Goal: Transaction & Acquisition: Obtain resource

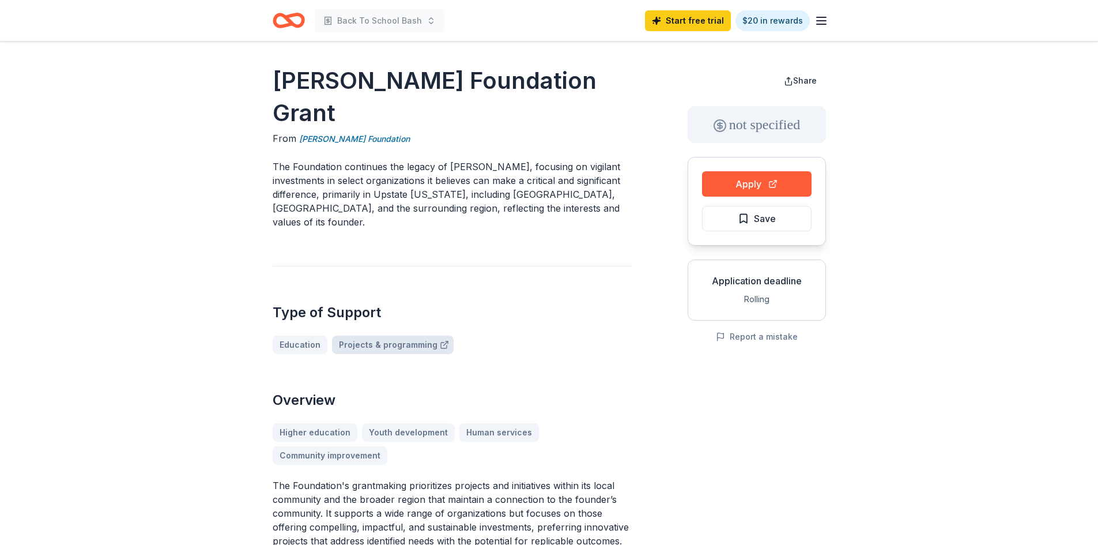
click at [371, 336] on link "Projects & programming" at bounding box center [393, 345] width 122 height 18
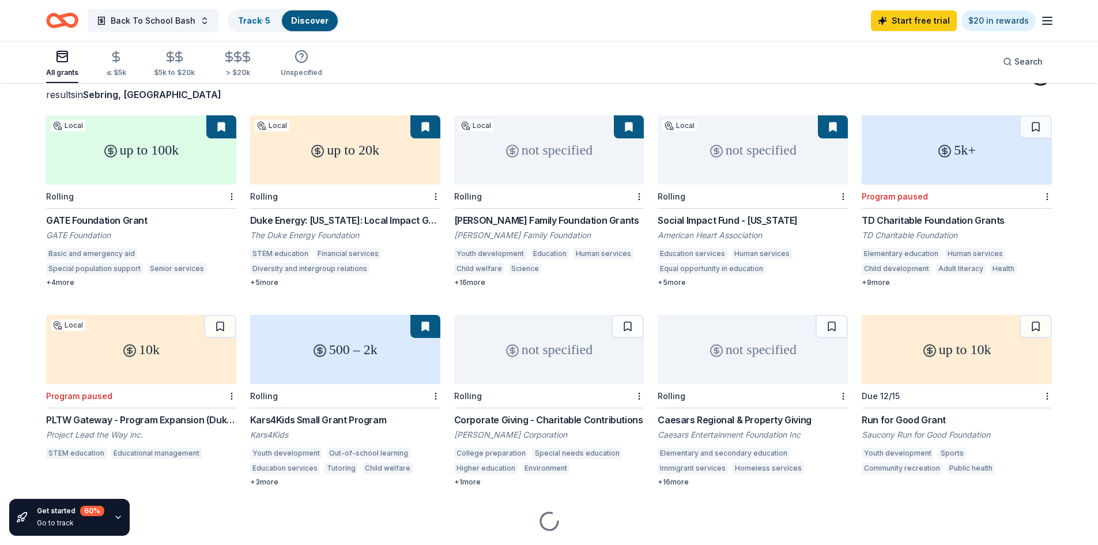
scroll to position [111, 0]
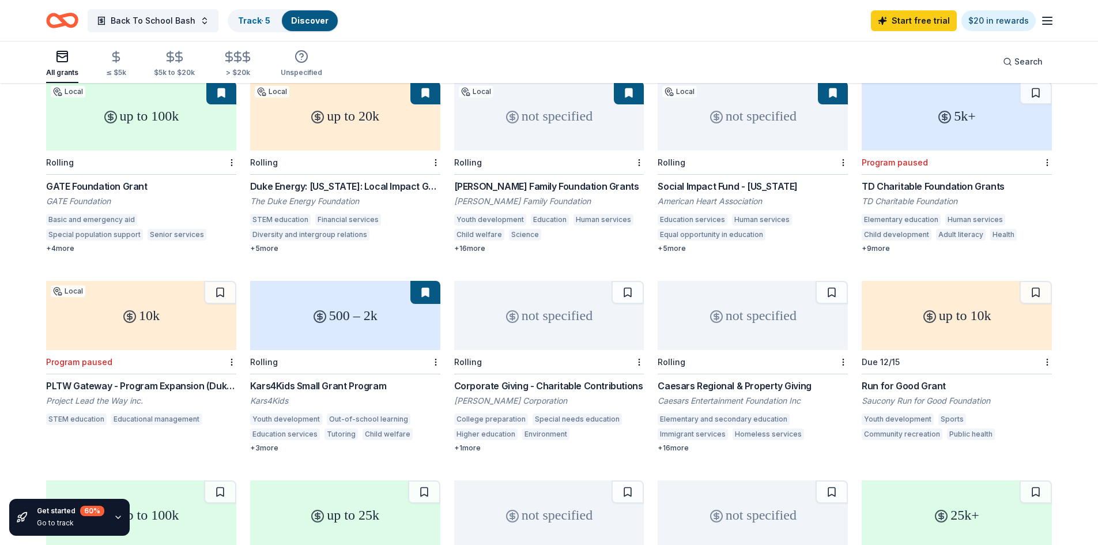
click at [273, 447] on div "+ 3 more" at bounding box center [345, 447] width 190 height 9
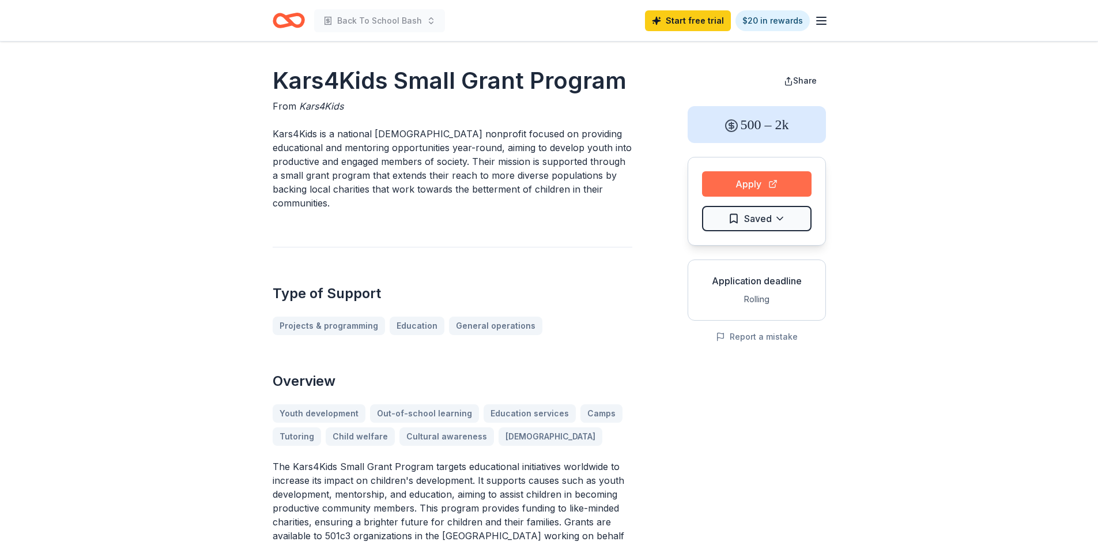
click at [769, 181] on button "Apply" at bounding box center [757, 183] width 110 height 25
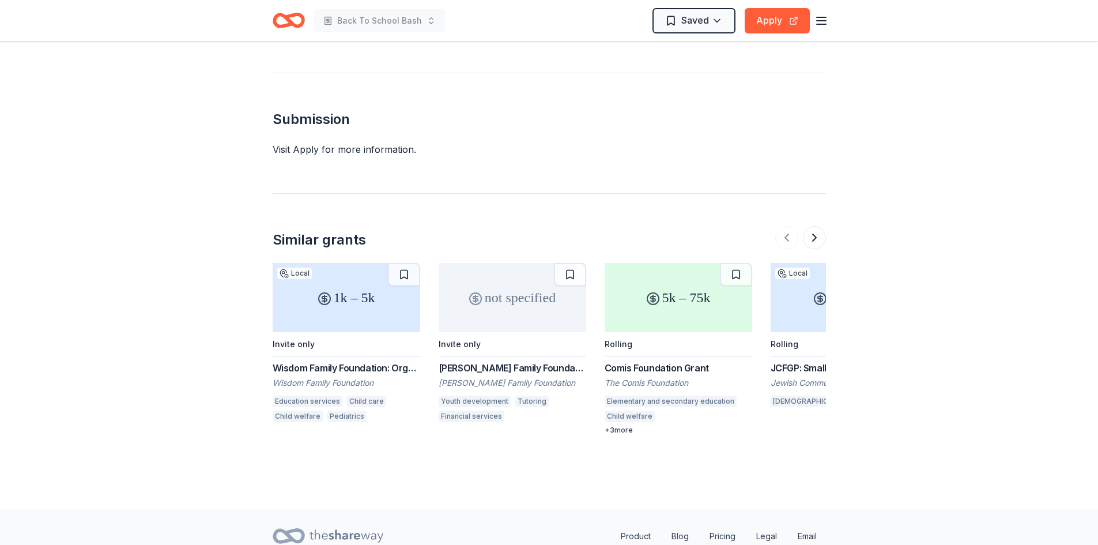
scroll to position [817, 0]
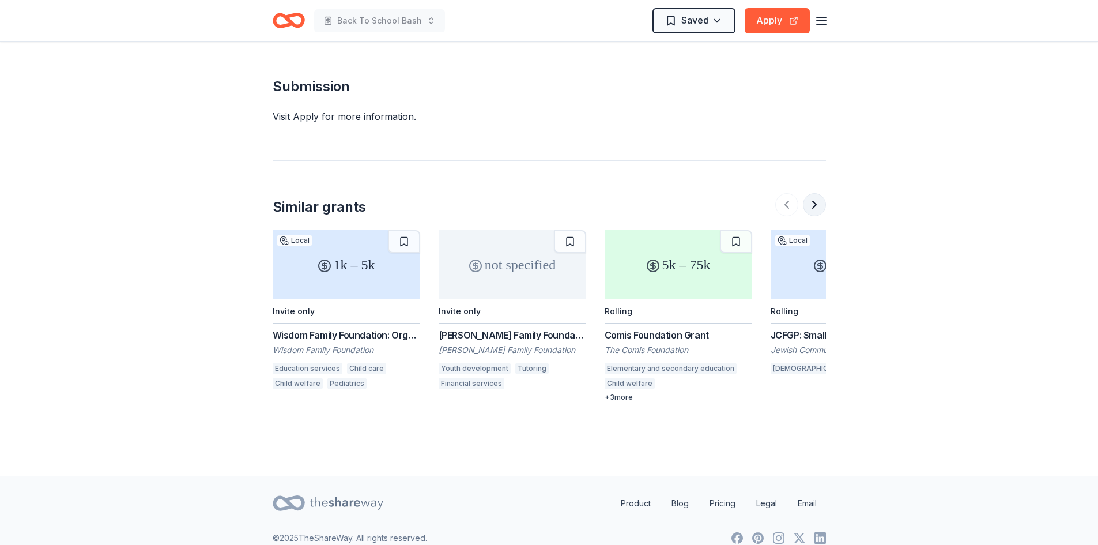
click at [815, 193] on button at bounding box center [814, 204] width 23 height 23
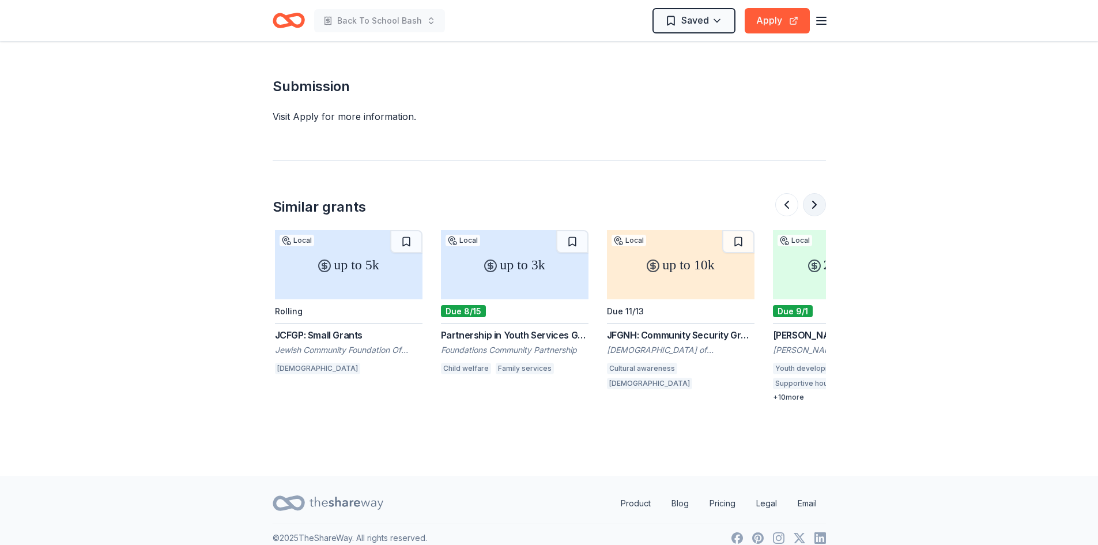
scroll to position [0, 498]
click at [523, 328] on div "Partnership in Youth Services Grants (PYS)" at bounding box center [513, 335] width 148 height 14
click at [812, 195] on button at bounding box center [814, 204] width 23 height 23
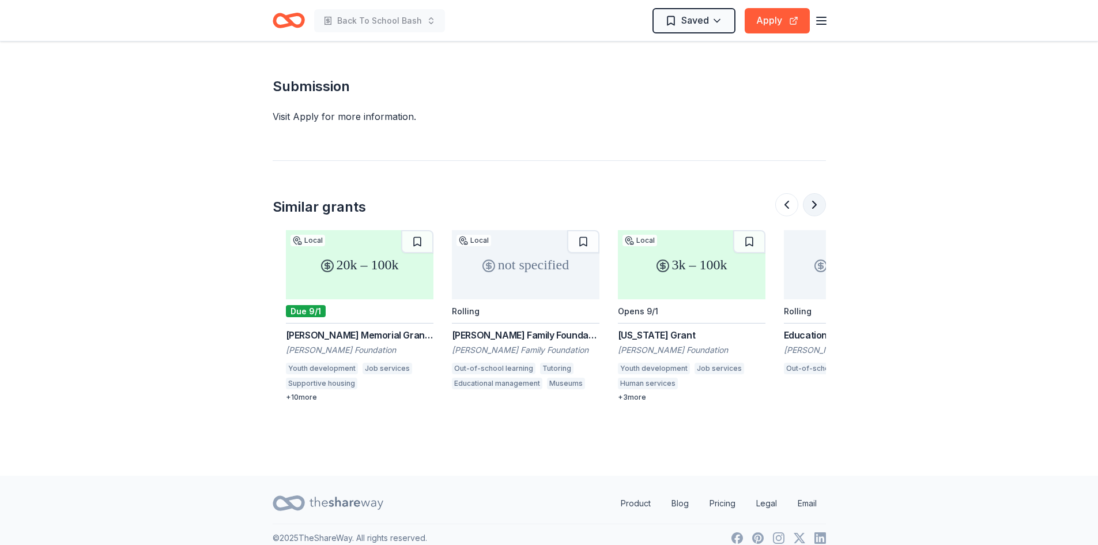
scroll to position [0, 996]
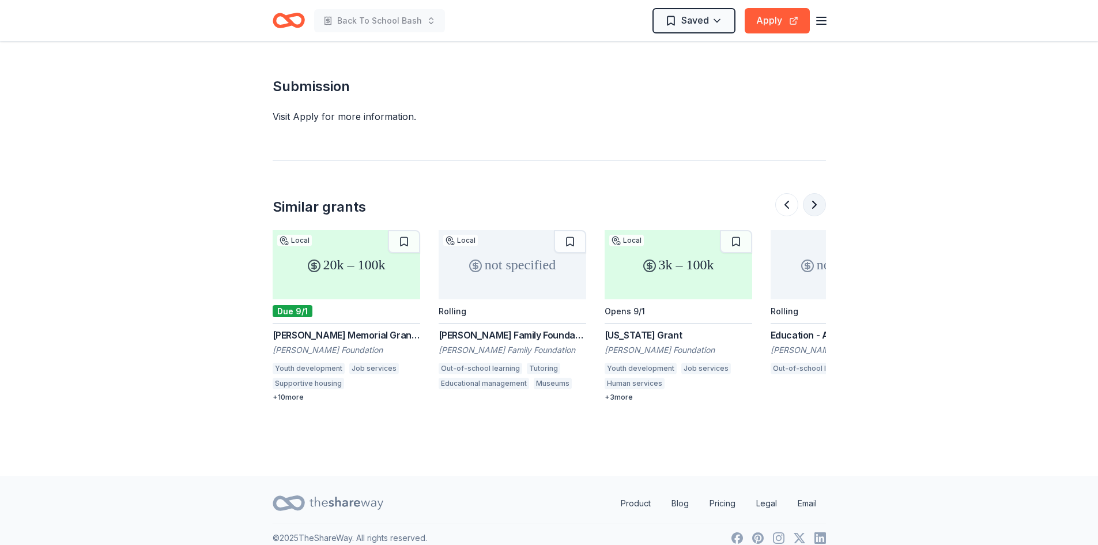
click at [812, 193] on button at bounding box center [814, 204] width 23 height 23
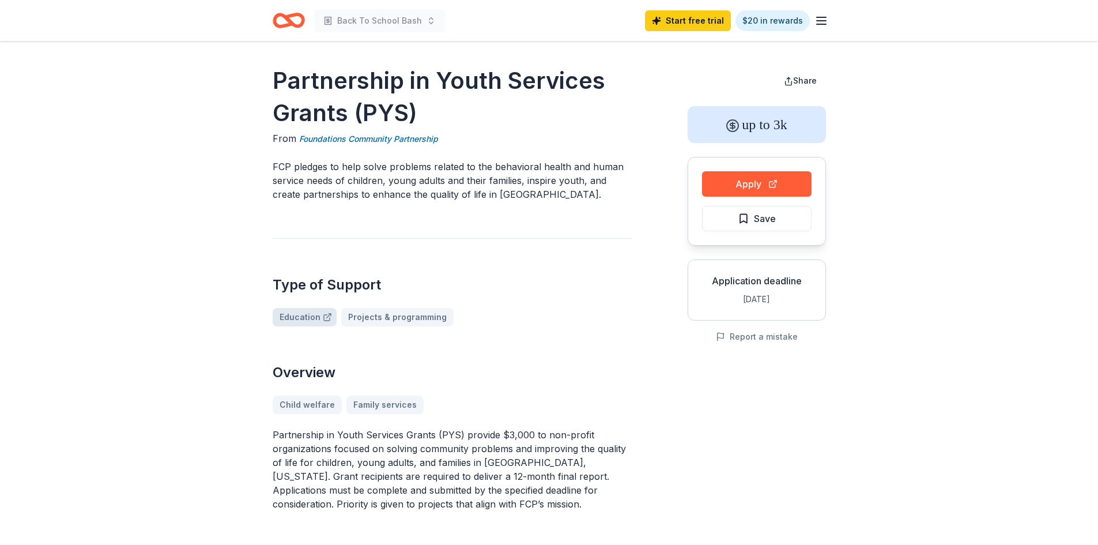
click at [304, 320] on link "Education" at bounding box center [305, 317] width 64 height 18
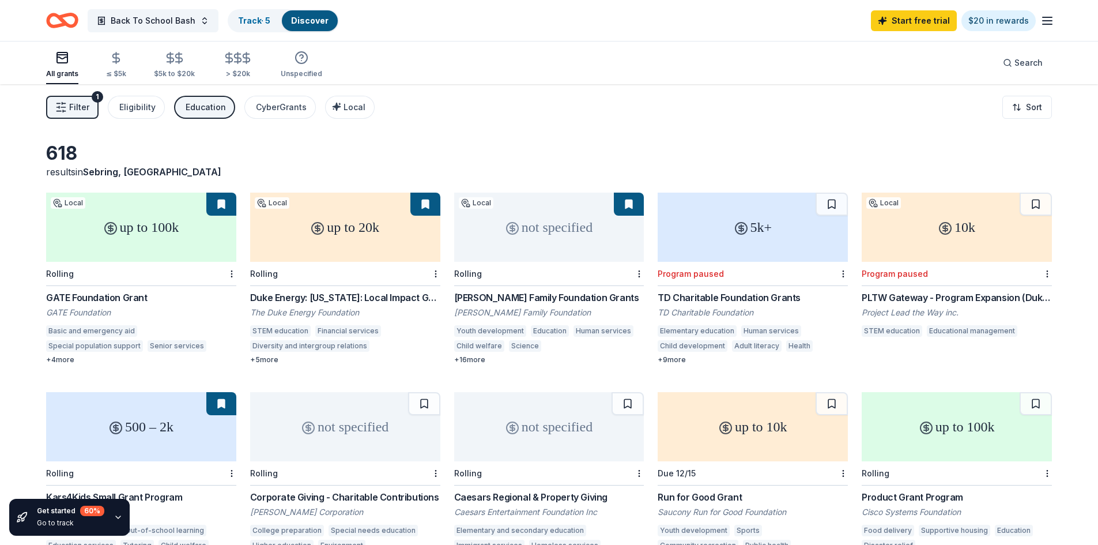
click at [507, 298] on div "[PERSON_NAME] Family Foundation Grants" at bounding box center [549, 298] width 190 height 14
click at [170, 65] on div "$5k to $20k" at bounding box center [174, 64] width 41 height 27
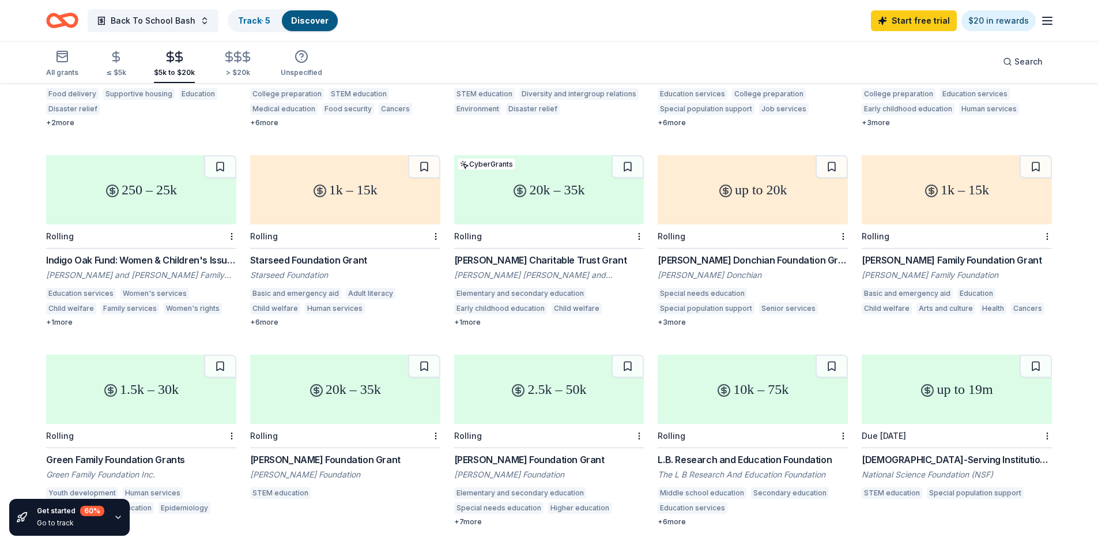
scroll to position [400, 0]
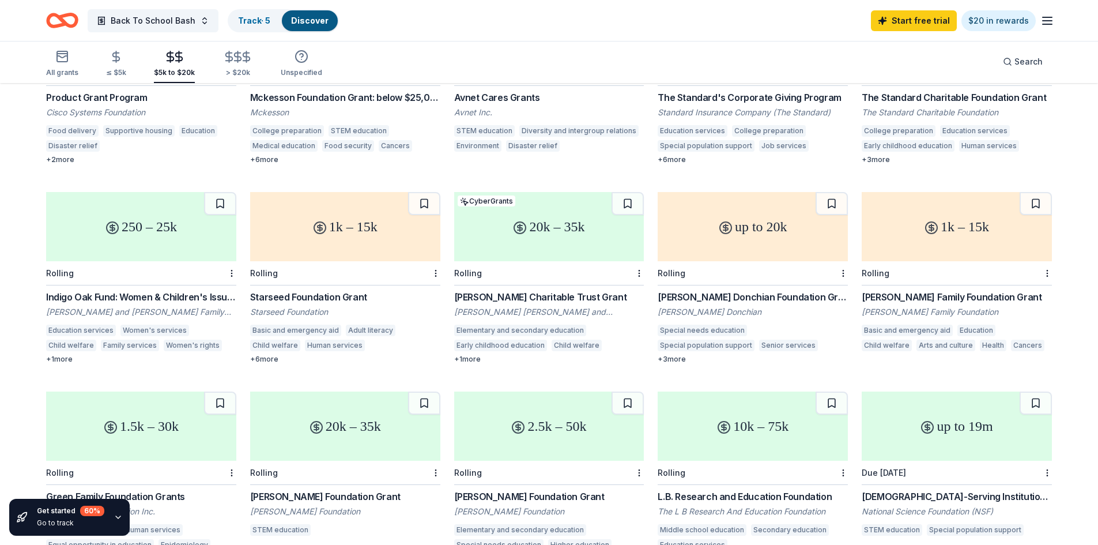
click at [502, 313] on div "Sally Brown McInnes and John "Mac" McInnes Charitable Trust" at bounding box center [549, 312] width 190 height 12
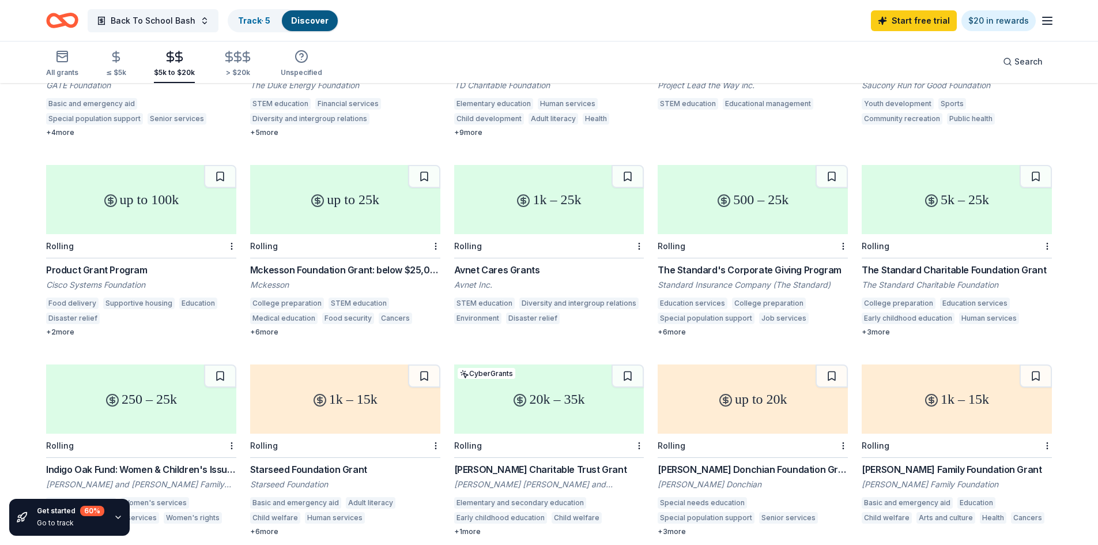
scroll to position [227, 0]
click at [515, 276] on div "Avnet Cares Grants" at bounding box center [549, 270] width 190 height 14
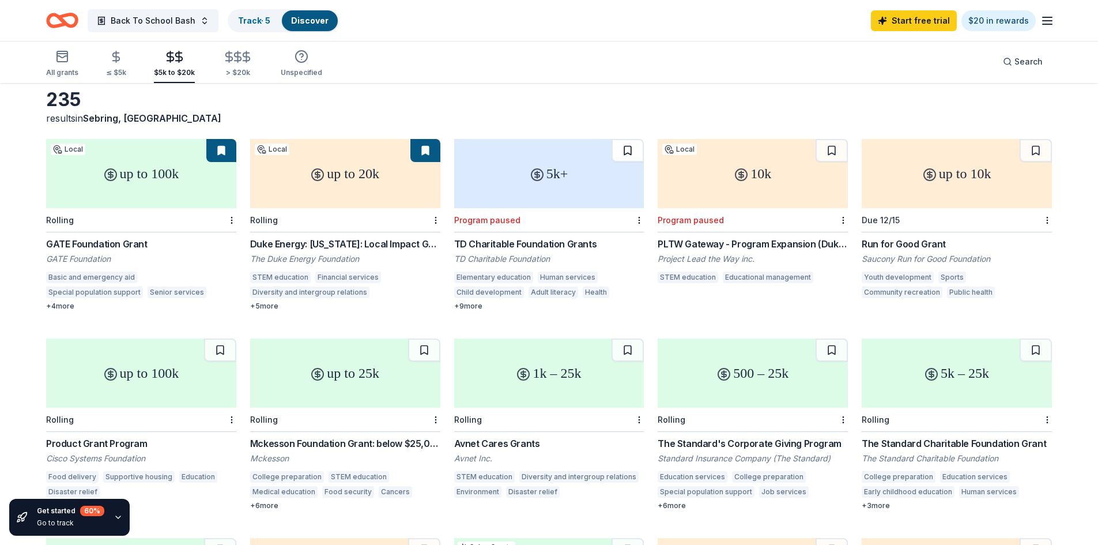
scroll to position [0, 0]
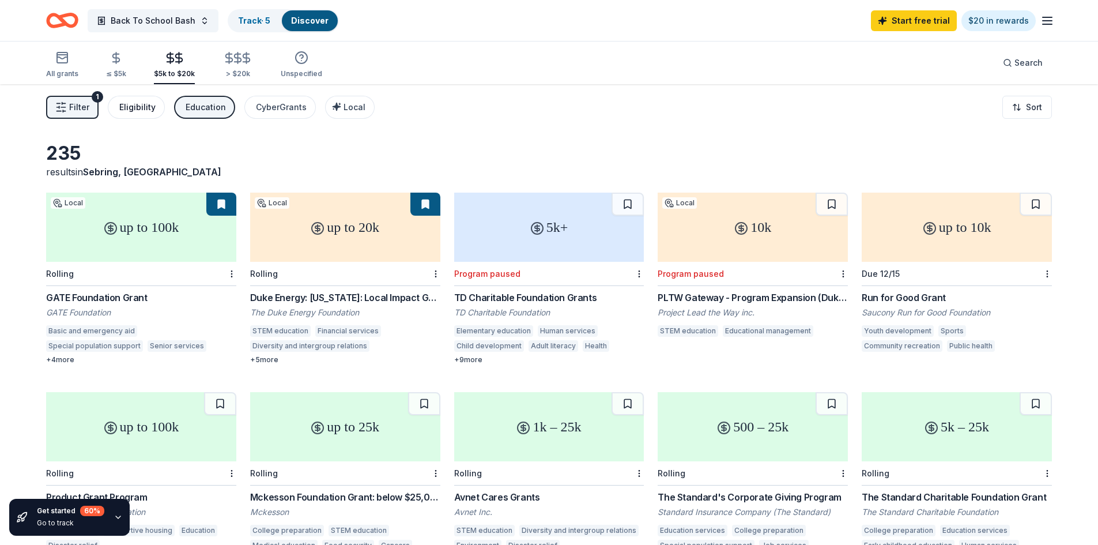
click at [148, 107] on div "Eligibility" at bounding box center [137, 107] width 36 height 14
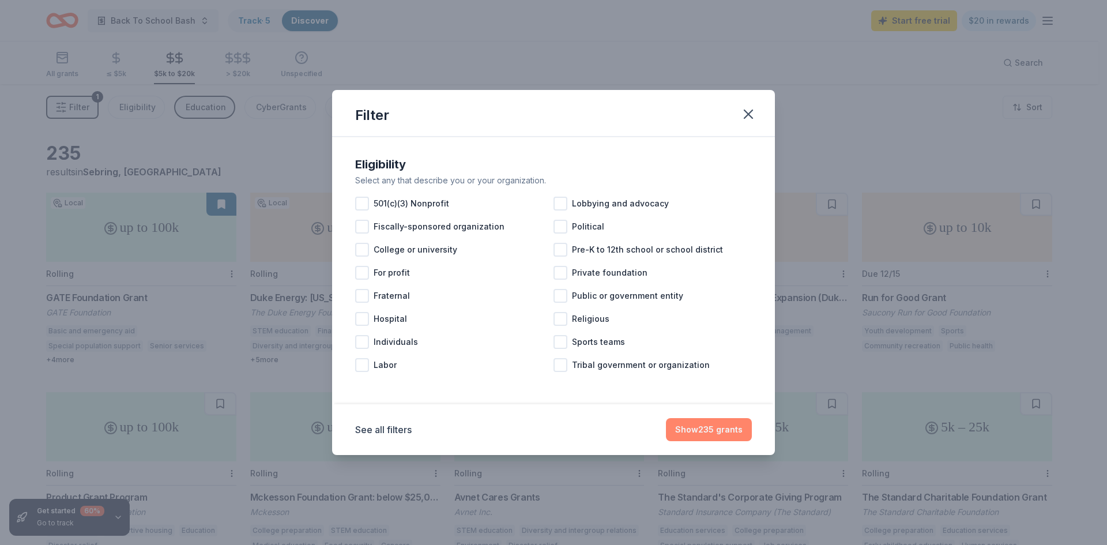
click at [703, 430] on button "Show 235 grants" at bounding box center [709, 429] width 86 height 23
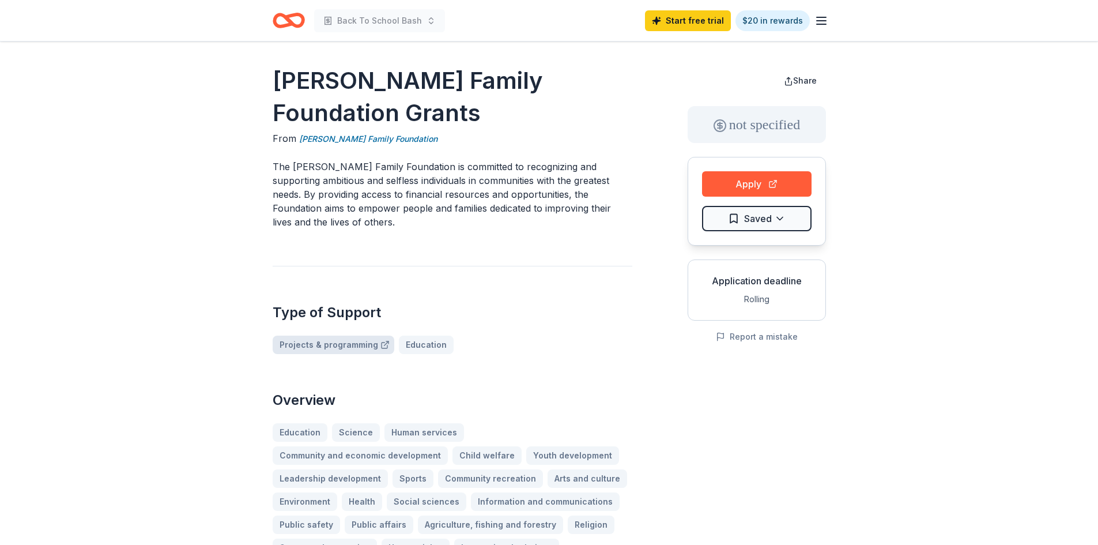
click at [341, 346] on link "Projects & programming" at bounding box center [334, 345] width 122 height 18
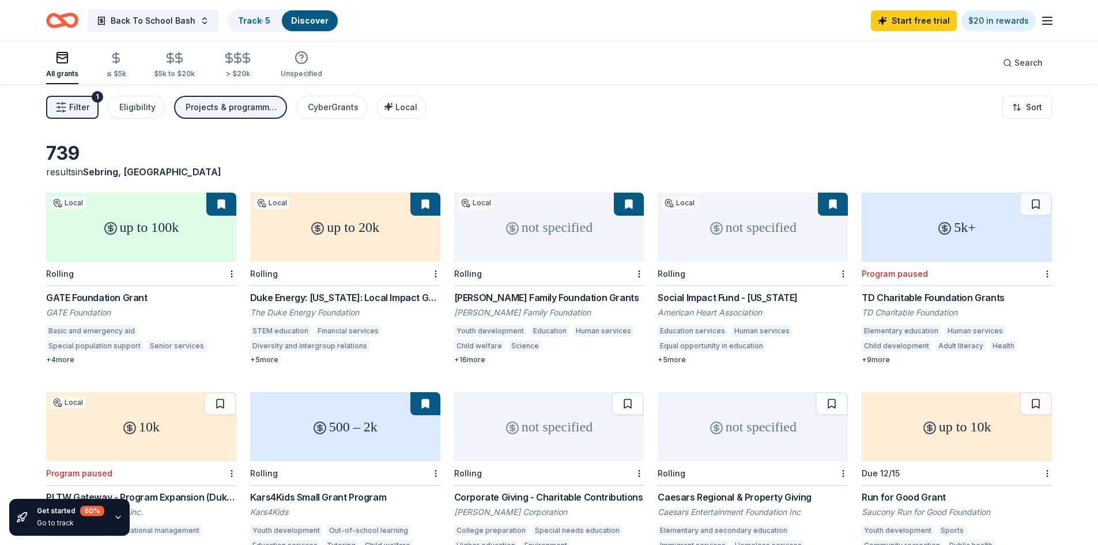
click at [506, 296] on div "Thakkar Family Foundation Grants" at bounding box center [549, 298] width 190 height 14
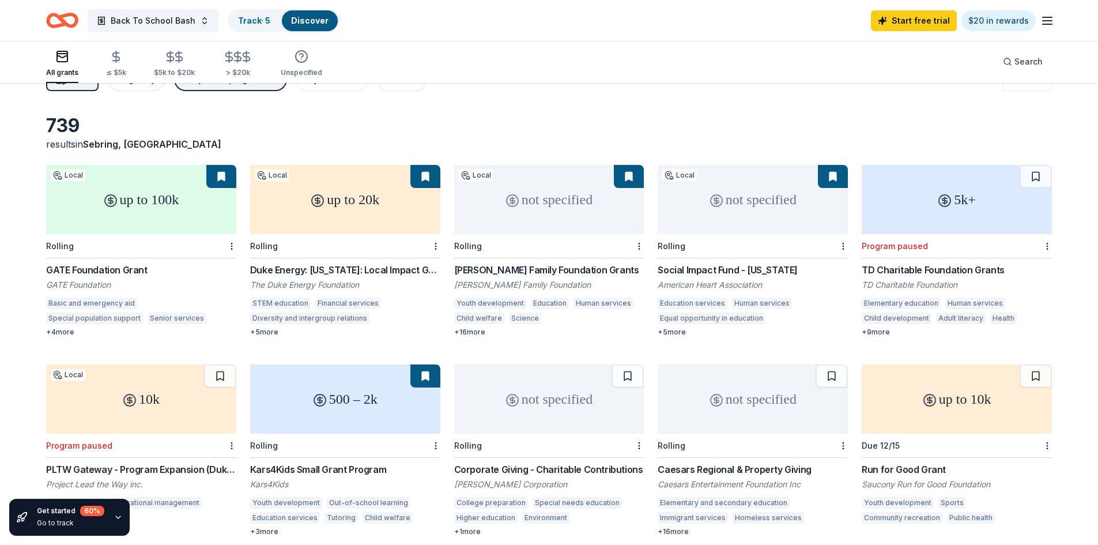
scroll to position [111, 0]
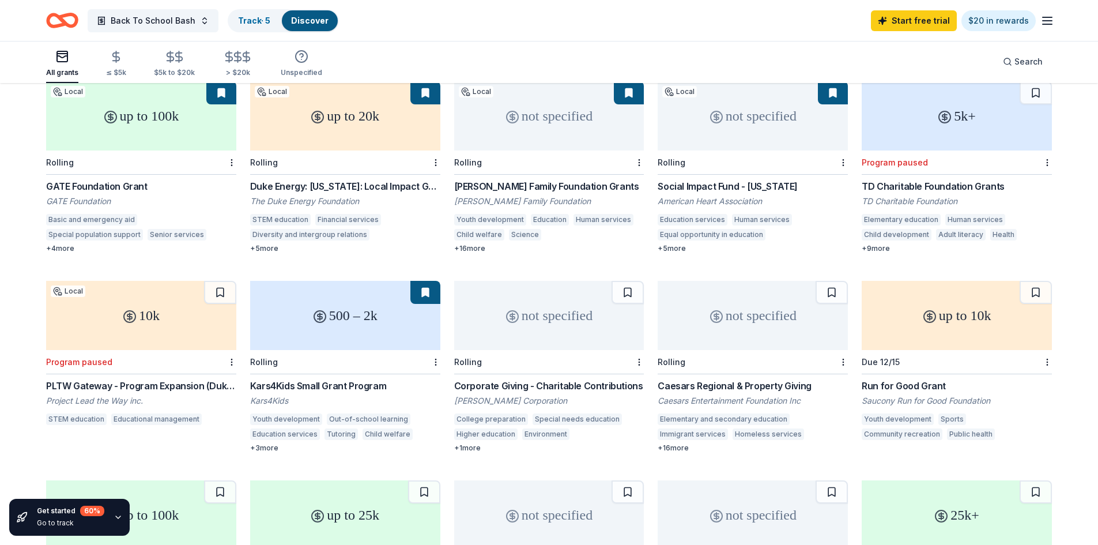
click at [528, 387] on div "Corporate Giving - Charitable Contributions" at bounding box center [549, 386] width 190 height 14
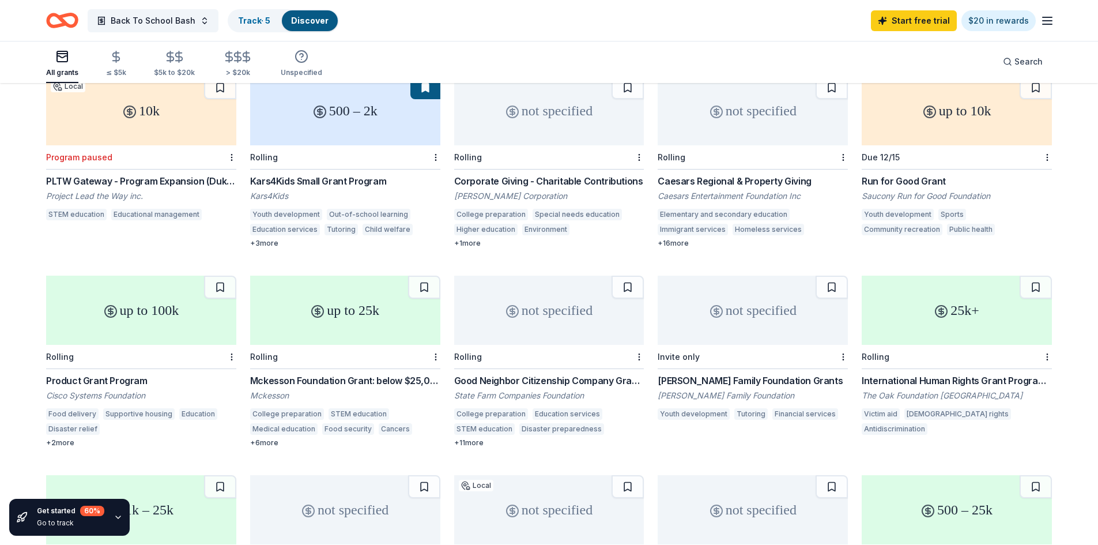
scroll to position [342, 0]
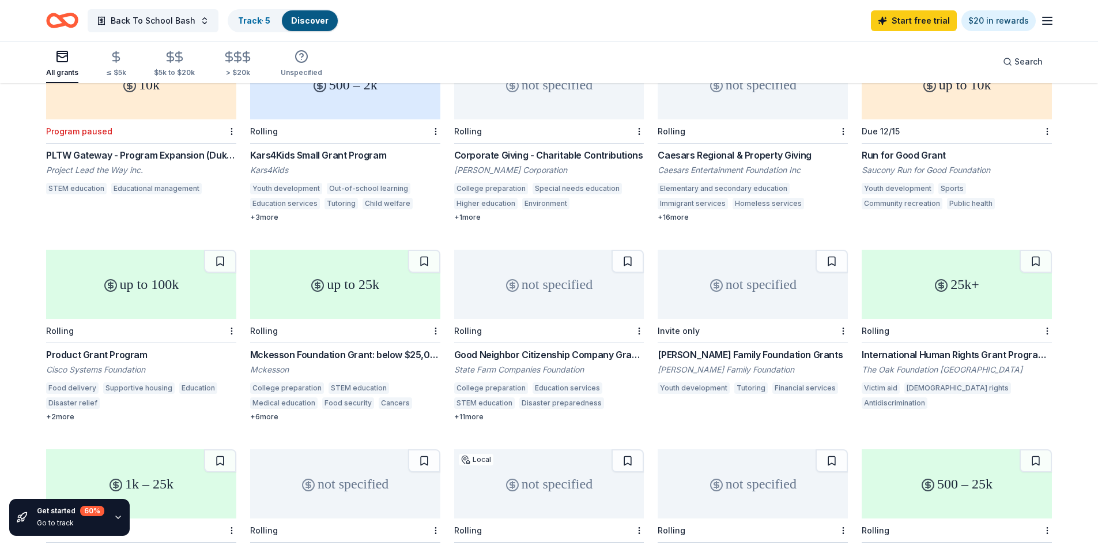
click at [552, 353] on div "Good Neighbor Citizenship Company Grants" at bounding box center [549, 355] width 190 height 14
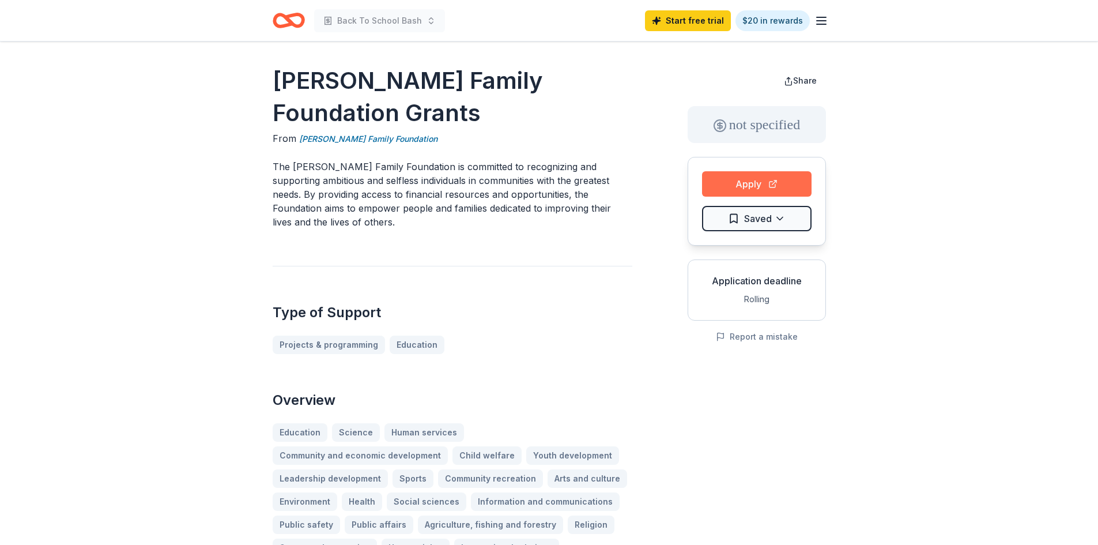
click at [746, 185] on button "Apply" at bounding box center [757, 183] width 110 height 25
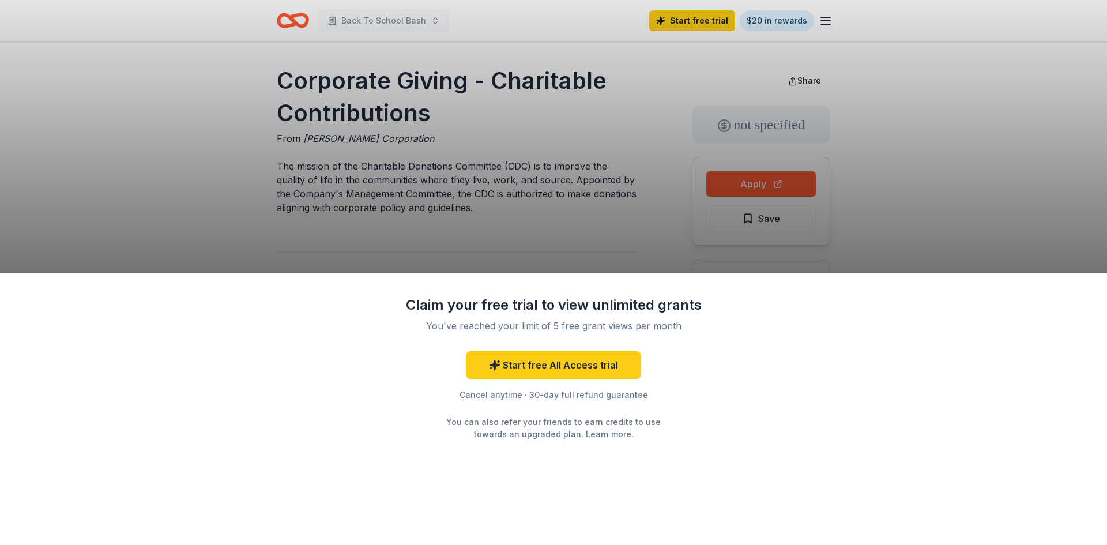
click at [908, 166] on div "Claim your free trial to view unlimited grants You've reached your limit of 5 f…" at bounding box center [553, 272] width 1107 height 545
click at [728, 185] on div "Claim your free trial to view unlimited grants You've reached your limit of 5 f…" at bounding box center [553, 272] width 1107 height 545
click at [894, 143] on div "Claim your free trial to view unlimited grants You've reached your limit of 5 f…" at bounding box center [553, 272] width 1107 height 545
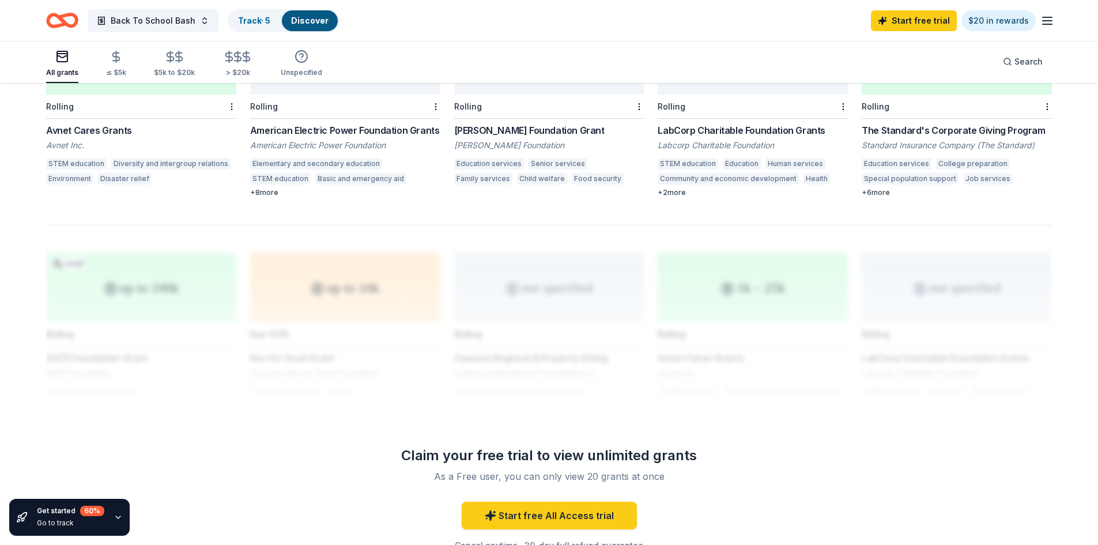
scroll to position [735, 0]
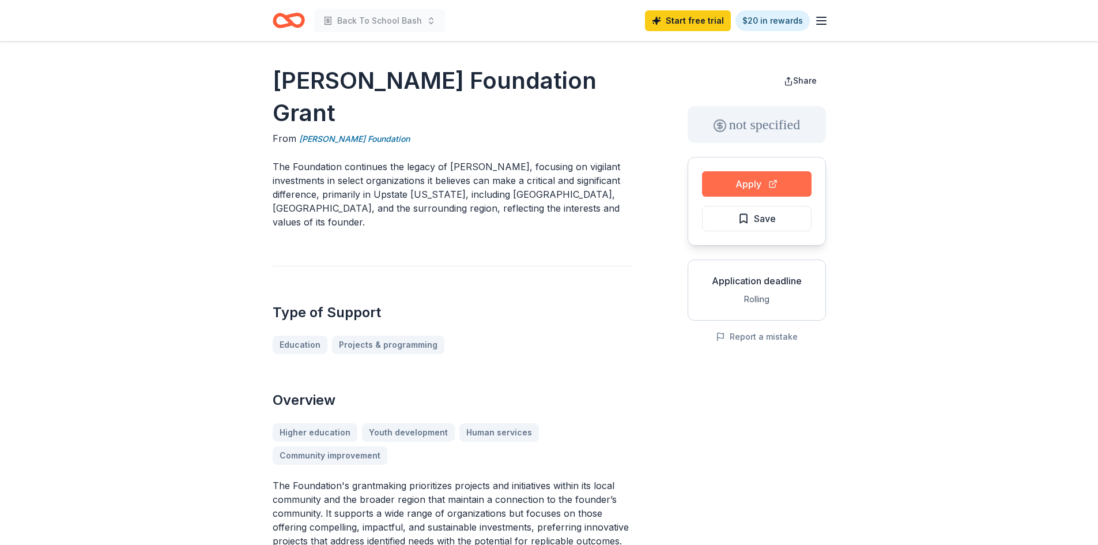
click at [725, 178] on button "Apply" at bounding box center [757, 183] width 110 height 25
